Goal: Find specific page/section: Find specific page/section

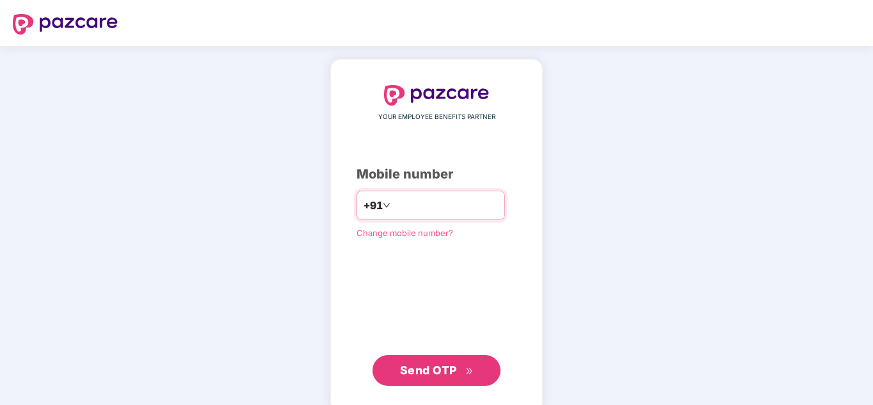
click at [405, 192] on div "+91" at bounding box center [431, 205] width 149 height 29
click at [425, 205] on input "number" at bounding box center [445, 205] width 105 height 20
type input "**********"
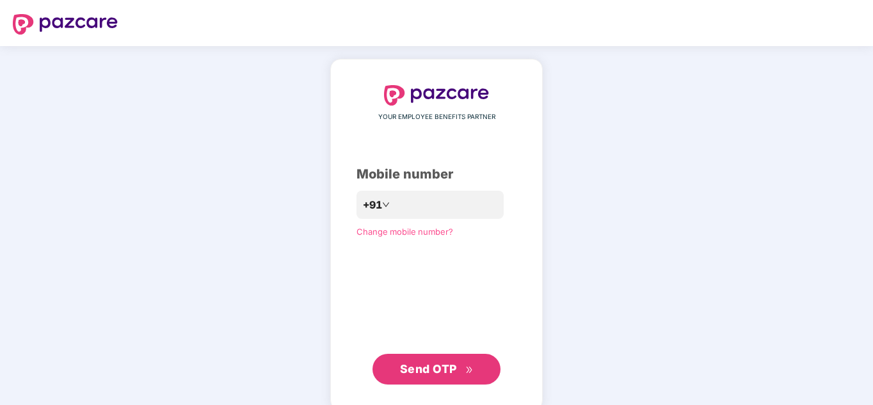
click at [409, 375] on span "Send OTP" at bounding box center [428, 368] width 57 height 13
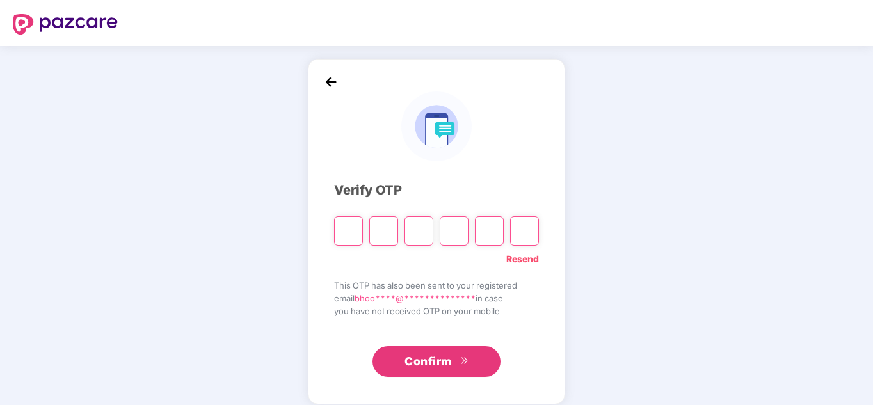
paste input "*"
type input "*"
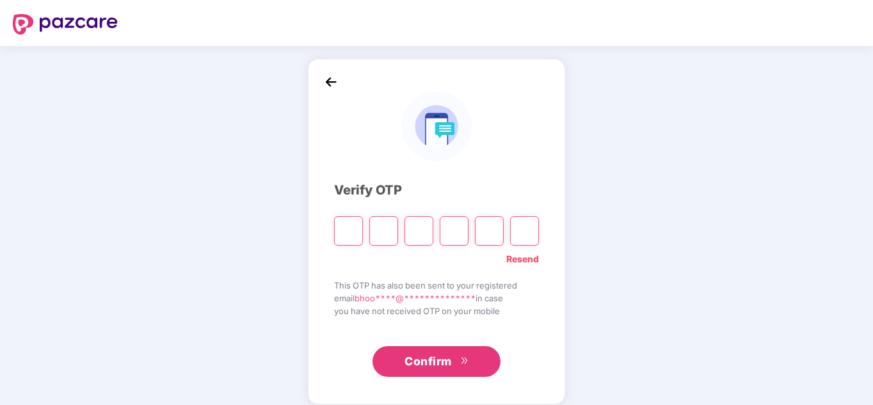
type input "*"
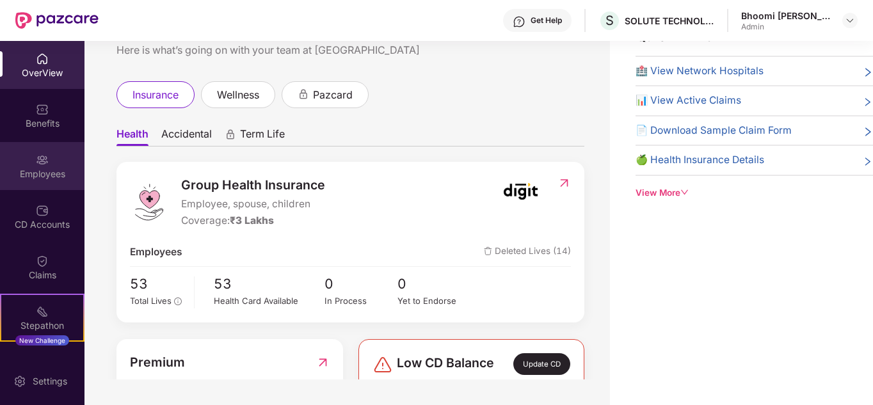
click at [27, 182] on div "Employees" at bounding box center [42, 166] width 85 height 48
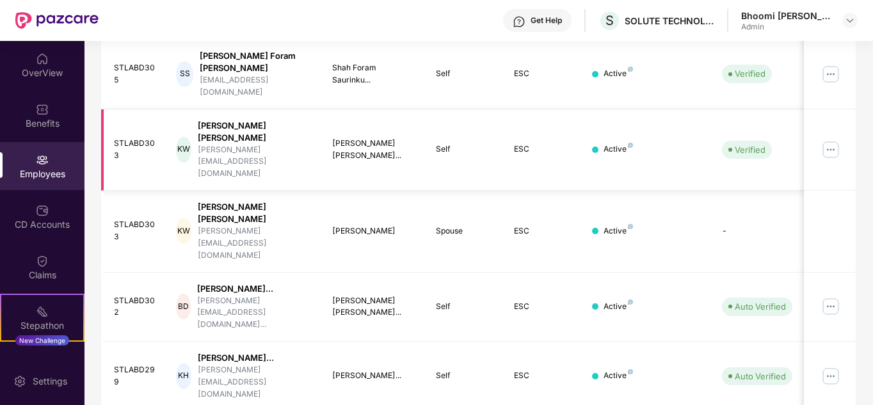
scroll to position [446, 0]
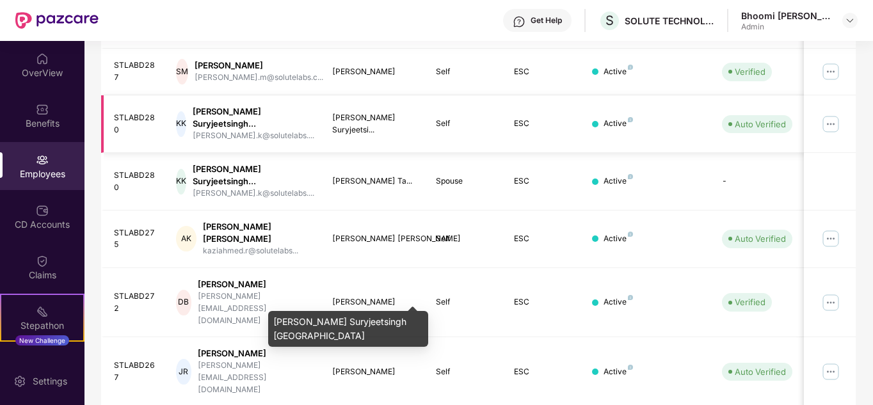
scroll to position [403, 0]
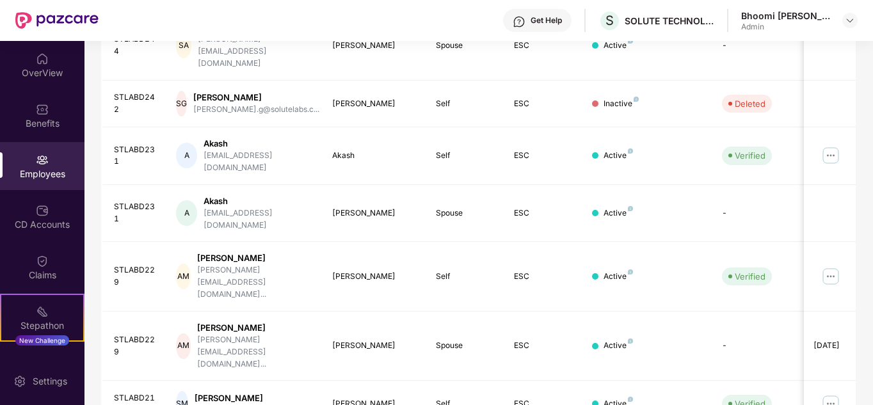
scroll to position [382, 0]
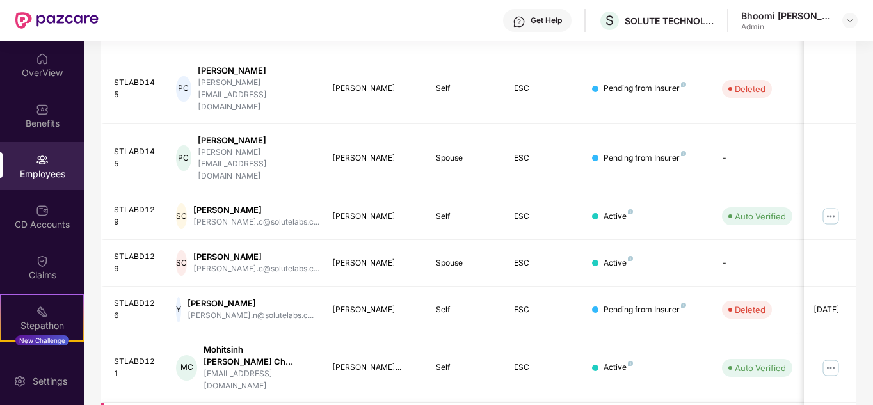
scroll to position [392, 0]
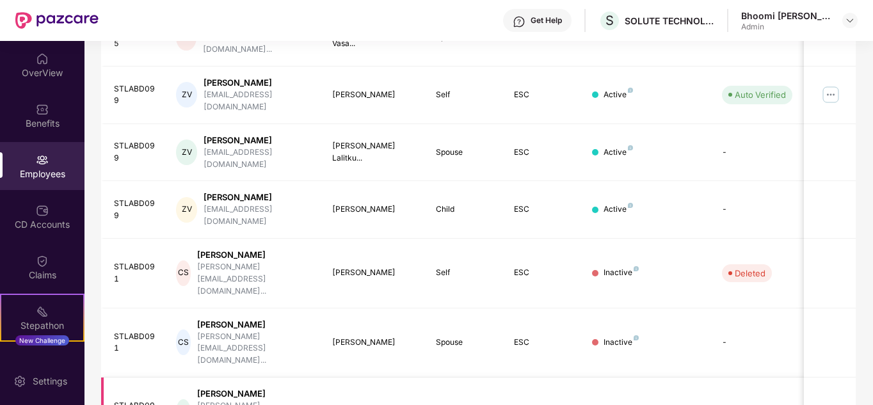
scroll to position [382, 0]
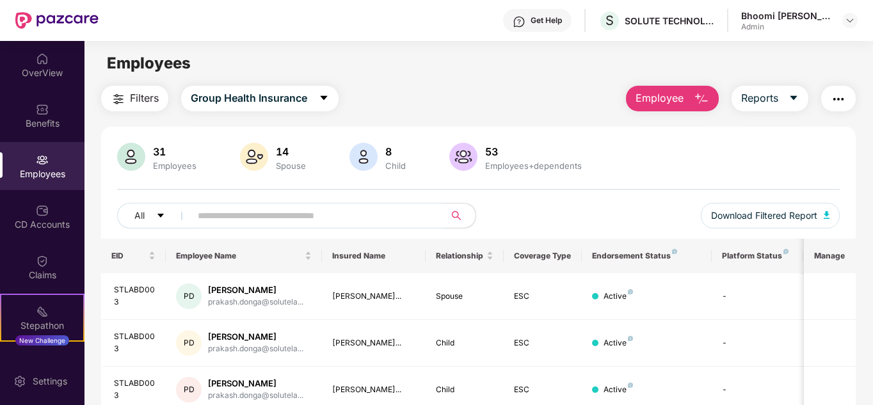
scroll to position [241, 0]
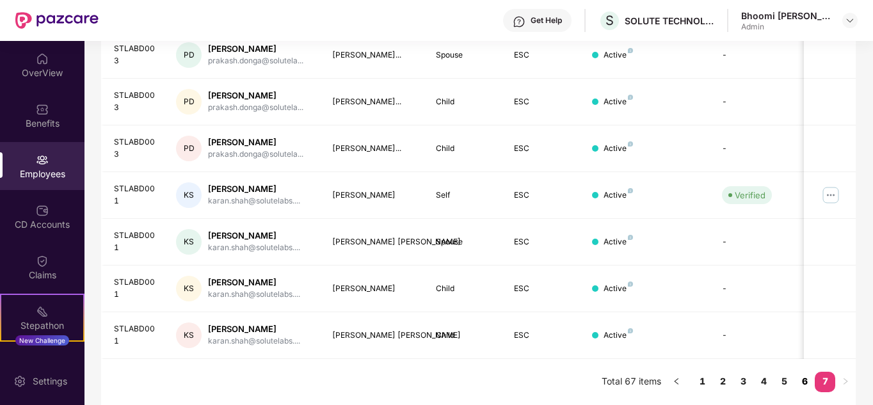
click at [806, 383] on link "6" at bounding box center [805, 381] width 20 height 19
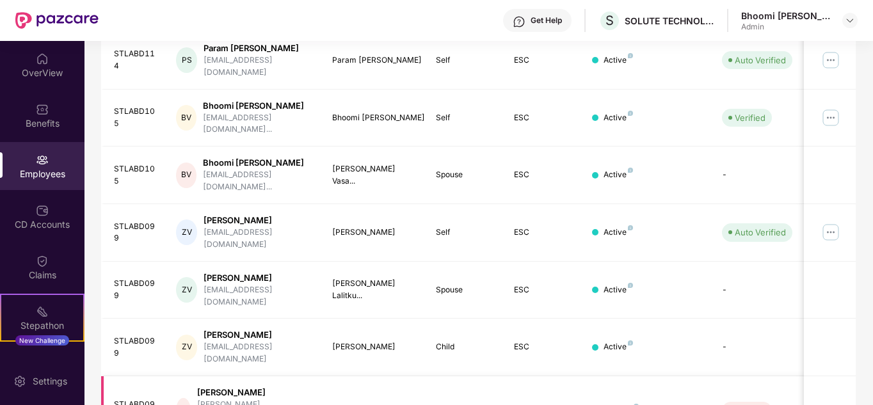
scroll to position [382, 0]
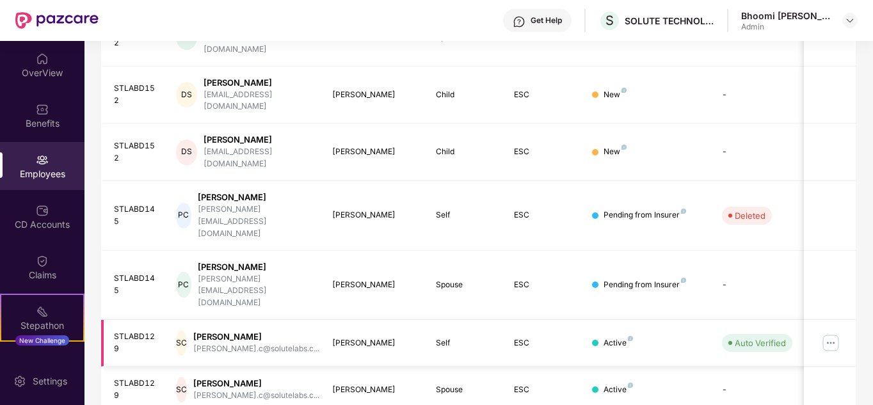
scroll to position [392, 0]
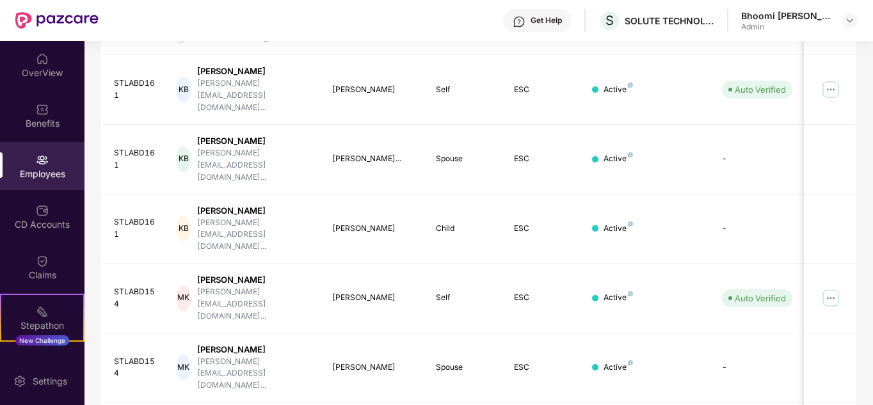
scroll to position [382, 0]
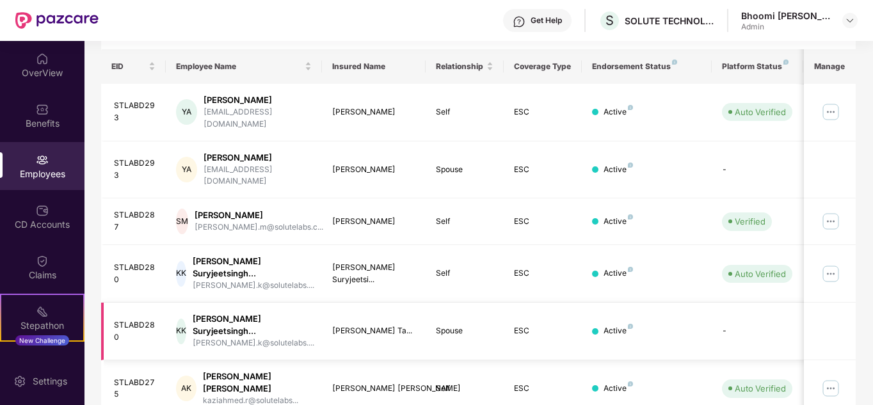
scroll to position [403, 0]
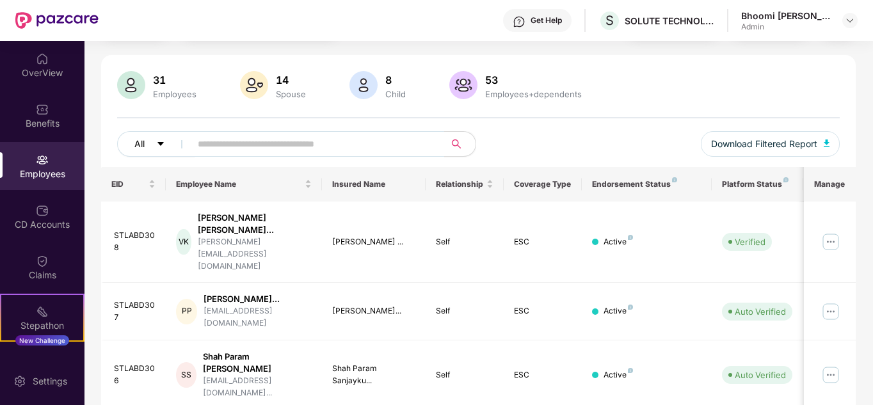
scroll to position [0, 0]
